Goal: Transaction & Acquisition: Purchase product/service

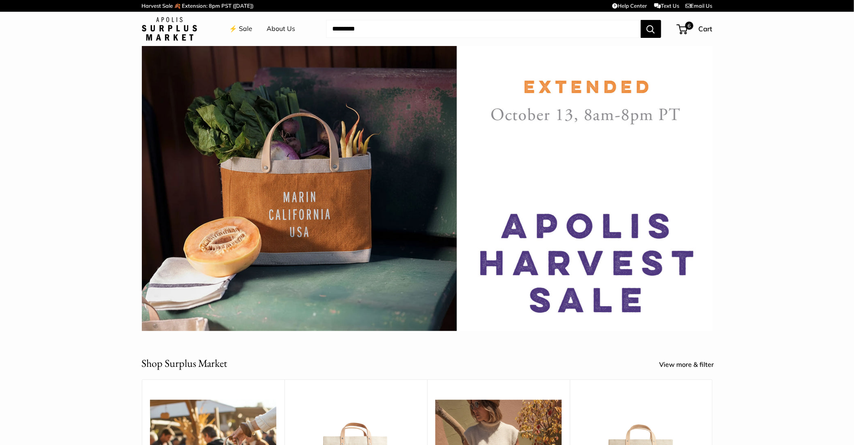
click at [361, 170] on img at bounding box center [427, 188] width 570 height 285
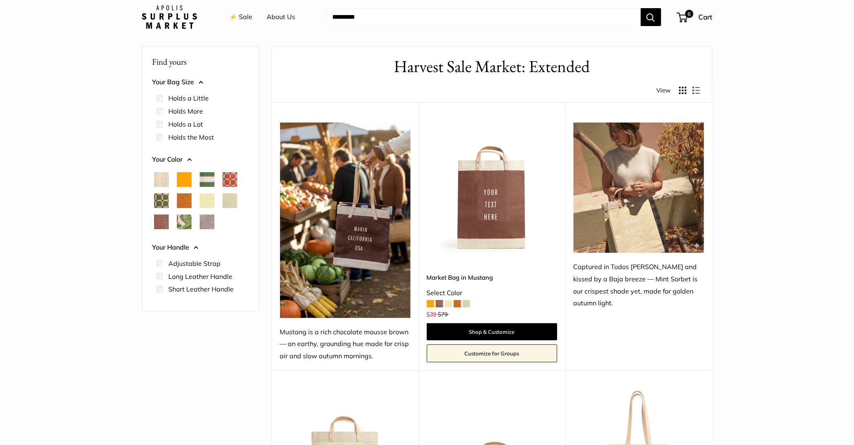
scroll to position [21, 0]
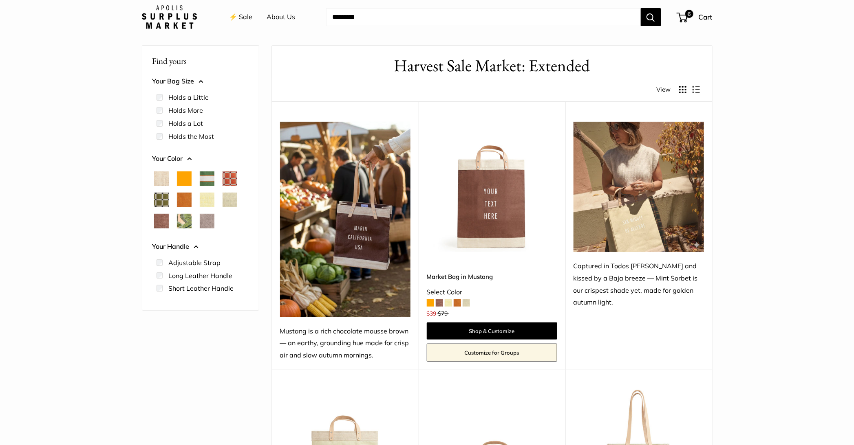
click at [0, 0] on img at bounding box center [0, 0] width 0 height 0
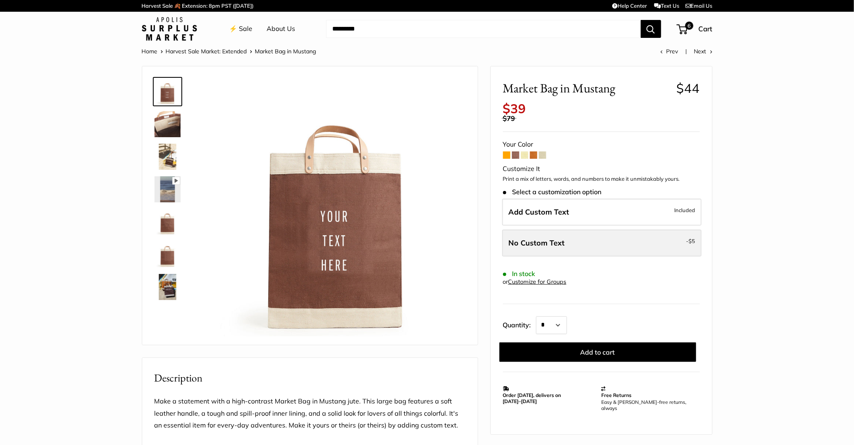
click at [579, 240] on label "No Custom Text - $5" at bounding box center [601, 243] width 199 height 27
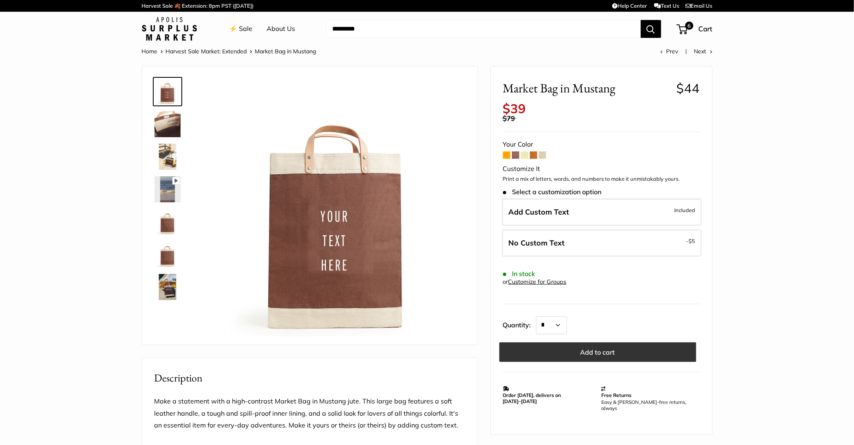
click at [614, 350] on button "Add to cart" at bounding box center [597, 353] width 197 height 20
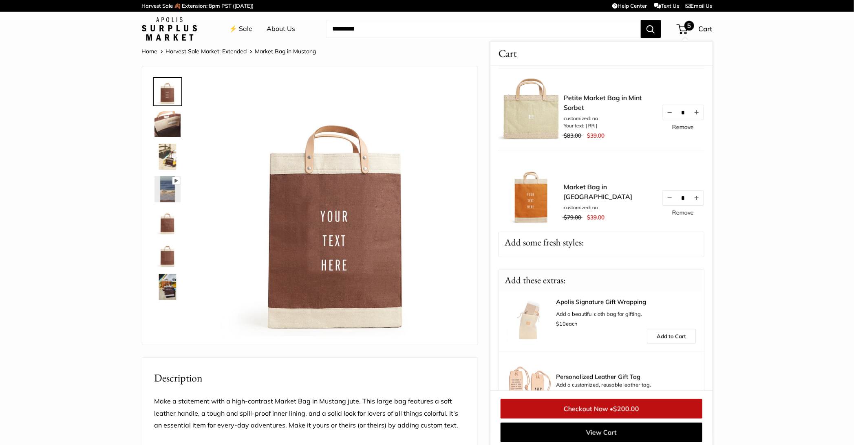
scroll to position [273, 0]
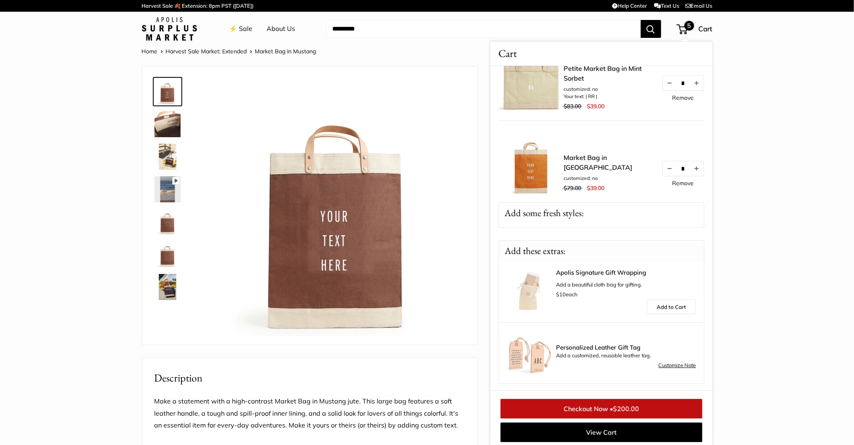
click at [615, 408] on span "$200.00" at bounding box center [626, 409] width 26 height 8
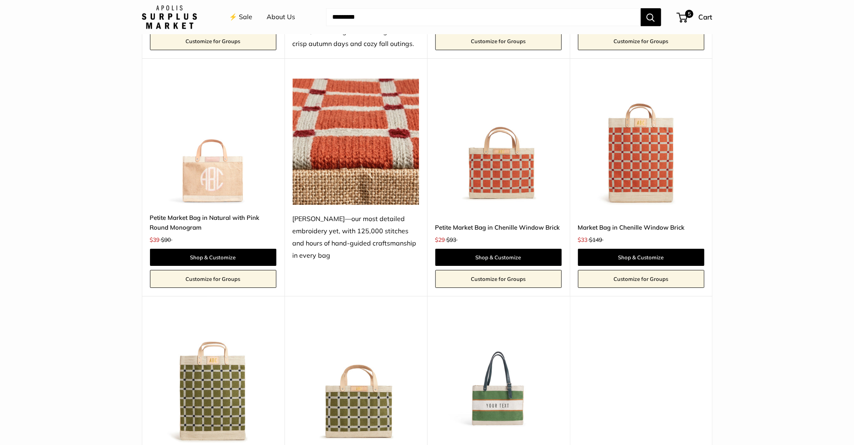
scroll to position [1366, 0]
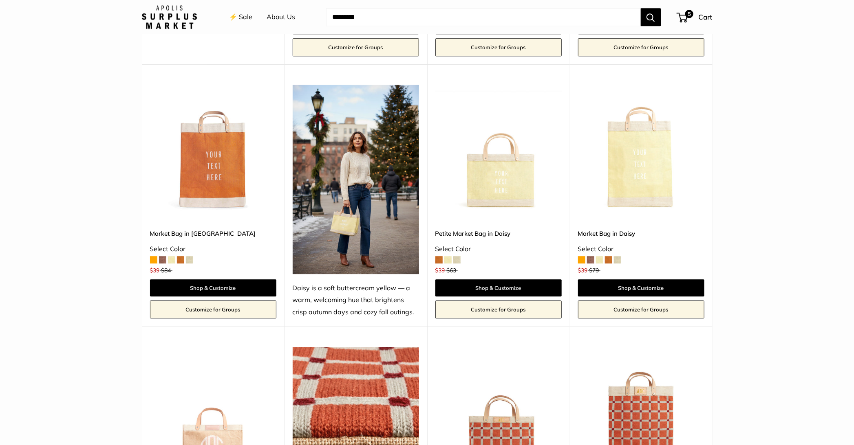
scroll to position [1082, 0]
